Goal: Obtain resource: Download file/media

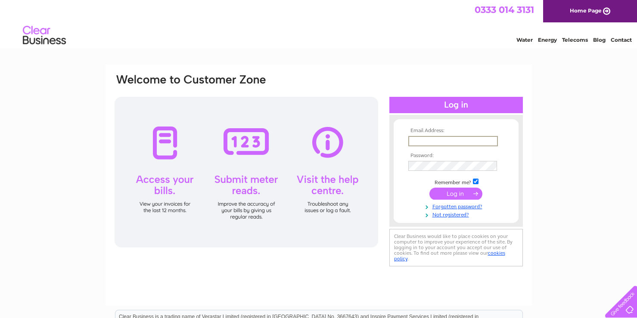
type input "[EMAIL_ADDRESS][DOMAIN_NAME]"
click at [456, 193] on input "submit" at bounding box center [455, 194] width 53 height 12
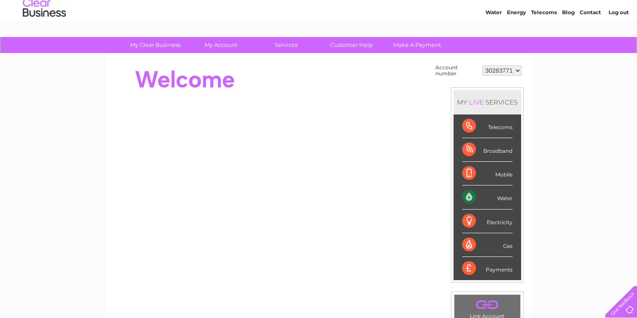
scroll to position [34, 0]
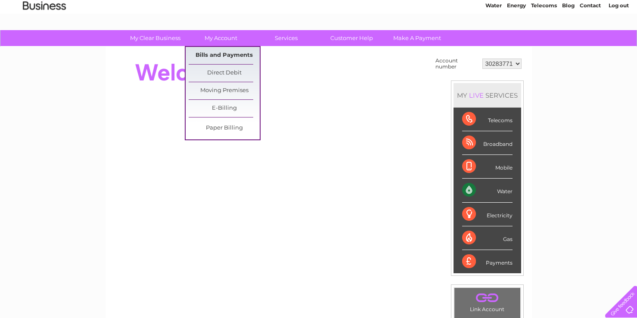
click at [223, 53] on link "Bills and Payments" at bounding box center [224, 55] width 71 height 17
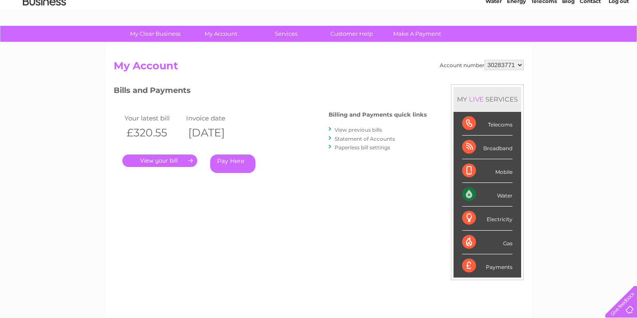
scroll to position [43, 0]
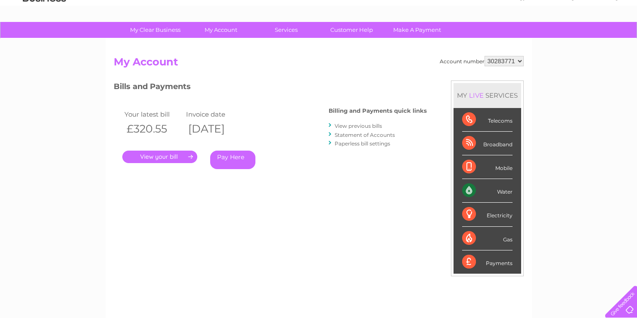
click at [359, 126] on link "View previous bills" at bounding box center [358, 126] width 47 height 6
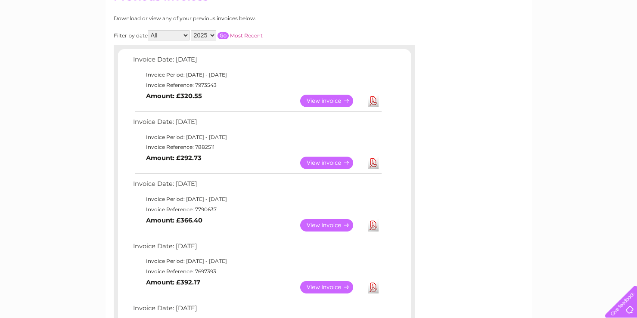
scroll to position [112, 0]
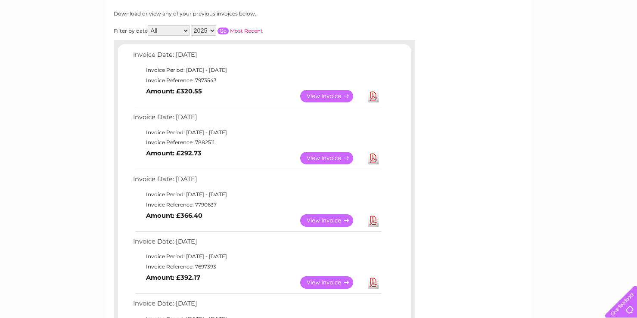
click at [372, 94] on link "Download" at bounding box center [373, 96] width 11 height 12
click at [371, 153] on link "Download" at bounding box center [373, 158] width 11 height 12
click at [374, 216] on link "Download" at bounding box center [373, 220] width 11 height 12
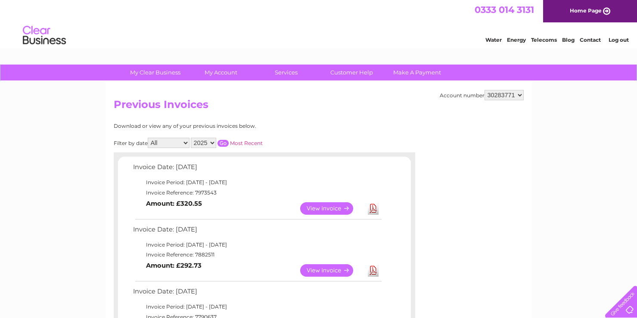
scroll to position [0, 0]
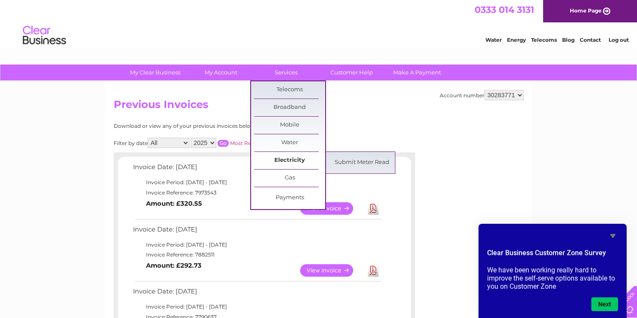
click at [291, 158] on link "Electricity" at bounding box center [289, 160] width 71 height 17
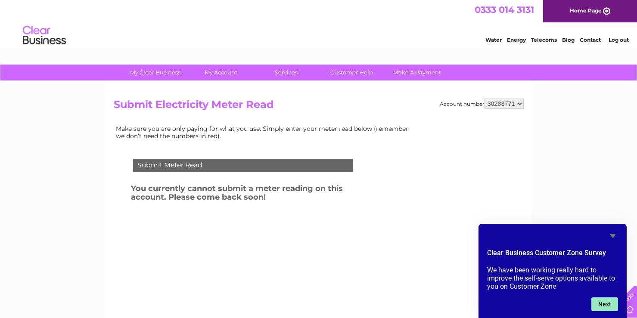
click at [602, 302] on button "Next" at bounding box center [604, 305] width 27 height 14
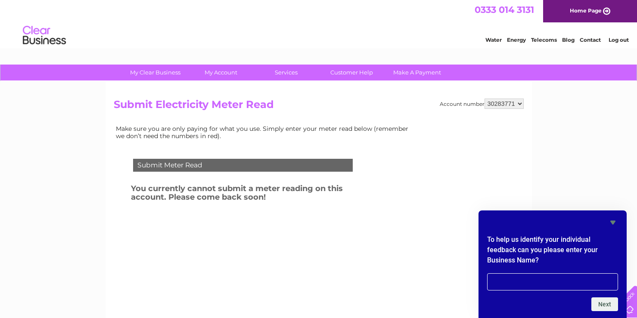
click at [615, 224] on icon "Hide survey" at bounding box center [613, 222] width 10 height 10
